Goal: Entertainment & Leisure: Browse casually

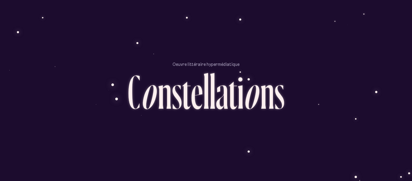
click at [248, 85] on div "o" at bounding box center [252, 91] width 18 height 48
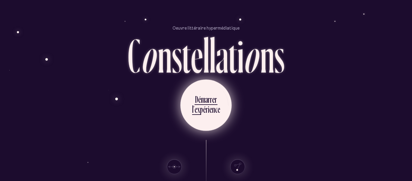
click at [196, 103] on div "l ’ e x p é r i e n c e" at bounding box center [206, 110] width 28 height 14
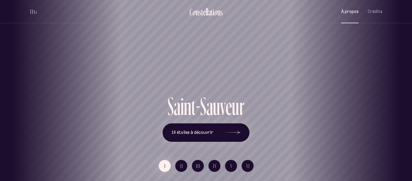
click at [357, 10] on span "À propos" at bounding box center [350, 11] width 18 height 5
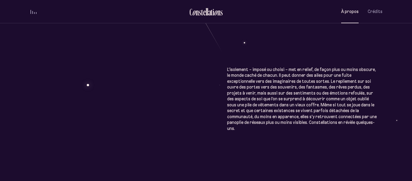
scroll to position [324, 0]
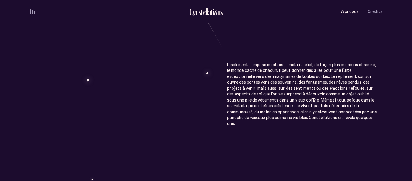
click at [319, 55] on div "À p r o p o s C o n s t e l l a t i o n s Œuvre littéraire hypermédiatique, Con…" at bounding box center [206, 29] width 412 height 707
drag, startPoint x: 259, startPoint y: 61, endPoint x: 320, endPoint y: 63, distance: 61.6
click at [320, 63] on div "À p r o p o s C o n s t e l l a t i o n s Œuvre littéraire hypermédiatique, Con…" at bounding box center [206, 29] width 412 height 707
click at [260, 71] on div "À p r o p o s C o n s t e l l a t i o n s Œuvre littéraire hypermédiatique, Con…" at bounding box center [206, 29] width 412 height 707
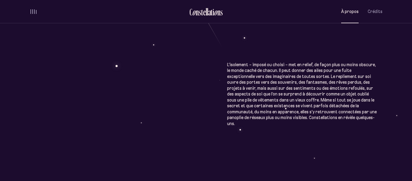
click at [260, 71] on div "À p r o p o s C o n s t e l l a t i o n s Œuvre littéraire hypermédiatique, Con…" at bounding box center [206, 29] width 412 height 707
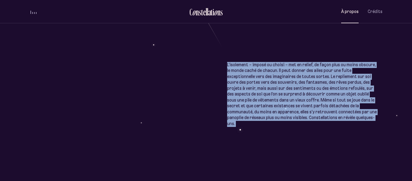
click at [309, 84] on div "À p r o p o s C o n s t e l l a t i o n s Œuvre littéraire hypermédiatique, Con…" at bounding box center [206, 29] width 412 height 707
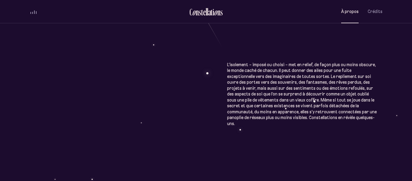
click at [276, 81] on div "À p r o p o s C o n s t e l l a t i o n s Œuvre littéraire hypermédiatique, Con…" at bounding box center [206, 29] width 412 height 707
click at [369, 11] on span "Crédits" at bounding box center [375, 11] width 15 height 5
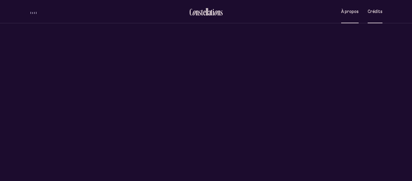
scroll to position [0, 0]
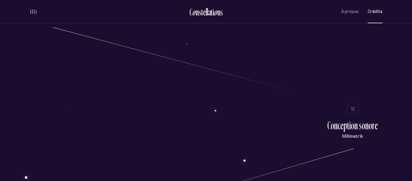
scroll to position [689, 0]
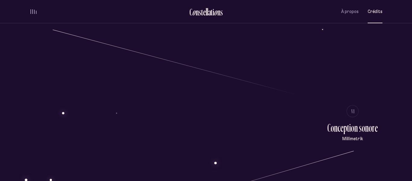
click at [279, 62] on div "C r é d i t s I I d é a t i o n , d i r e c t i o n a r t i s t i q u e e t l i…" at bounding box center [206, 144] width 412 height 1667
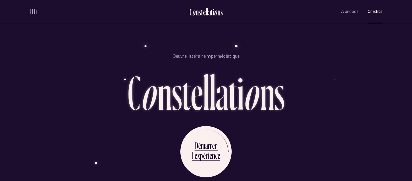
scroll to position [1471, 0]
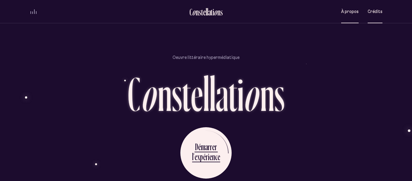
click at [349, 5] on button "À propos" at bounding box center [350, 12] width 18 height 14
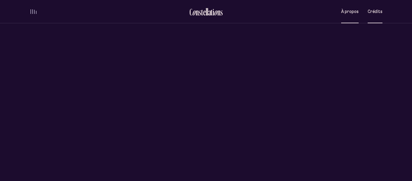
scroll to position [0, 0]
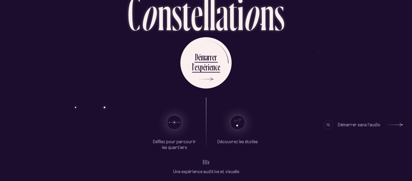
scroll to position [43, 0]
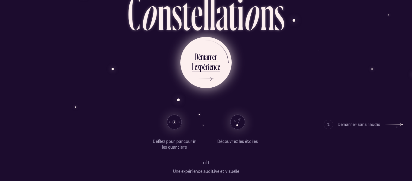
click at [208, 59] on div "r" at bounding box center [209, 57] width 2 height 12
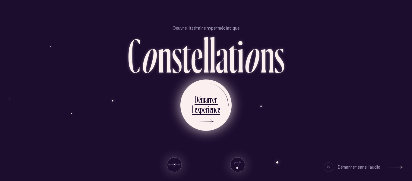
click at [205, 91] on li "D é m a r r e r l ’ e x p é r i e n c e" at bounding box center [206, 104] width 28 height 33
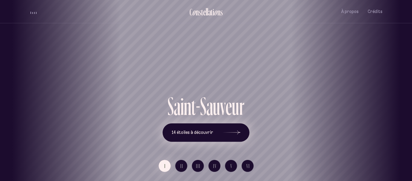
click at [193, 135] on button "14 étoiles à découvrir" at bounding box center [206, 132] width 87 height 19
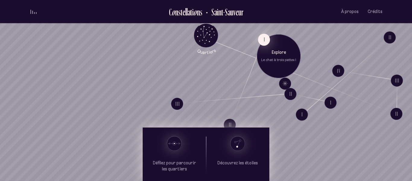
click at [260, 39] on button "I" at bounding box center [264, 39] width 12 height 12
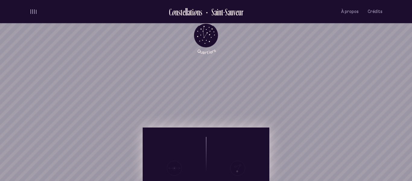
click at [260, 39] on div "Explore Le chat à trois pattes I" at bounding box center [280, 59] width 44 height 44
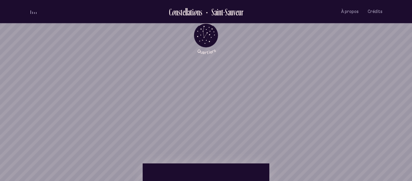
click at [260, 39] on div "Explore Le chat à trois pattes I" at bounding box center [280, 59] width 44 height 44
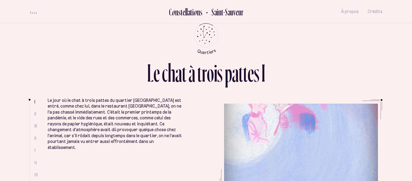
click at [130, 124] on p "Le jour où le chat à trois pattes du quartier Saint-Sauveur est entré, comme ch…" at bounding box center [115, 123] width 134 height 53
click at [202, 32] on icon "Retour au menu principal" at bounding box center [206, 35] width 18 height 18
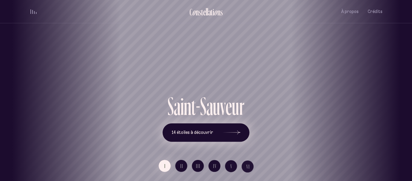
click at [206, 133] on span "14 étoiles à découvrir" at bounding box center [193, 132] width 42 height 5
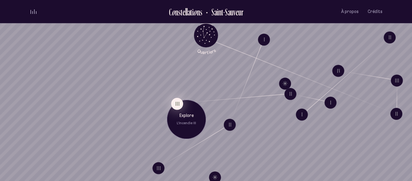
click at [180, 102] on button "III" at bounding box center [177, 103] width 12 height 12
